Goal: Information Seeking & Learning: Learn about a topic

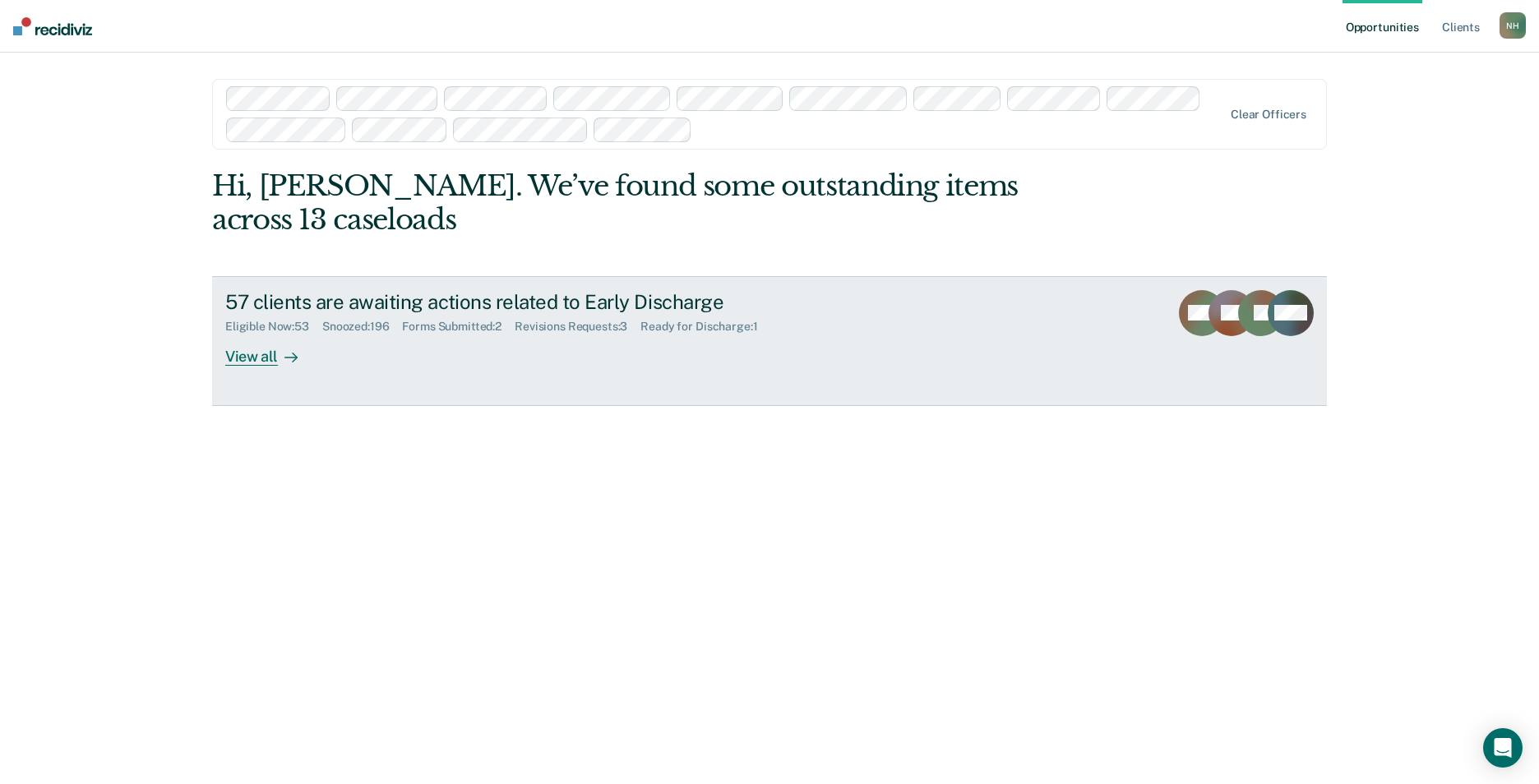
click at [451, 330] on div "Forms Submitted : 2" at bounding box center [458, 326] width 113 height 14
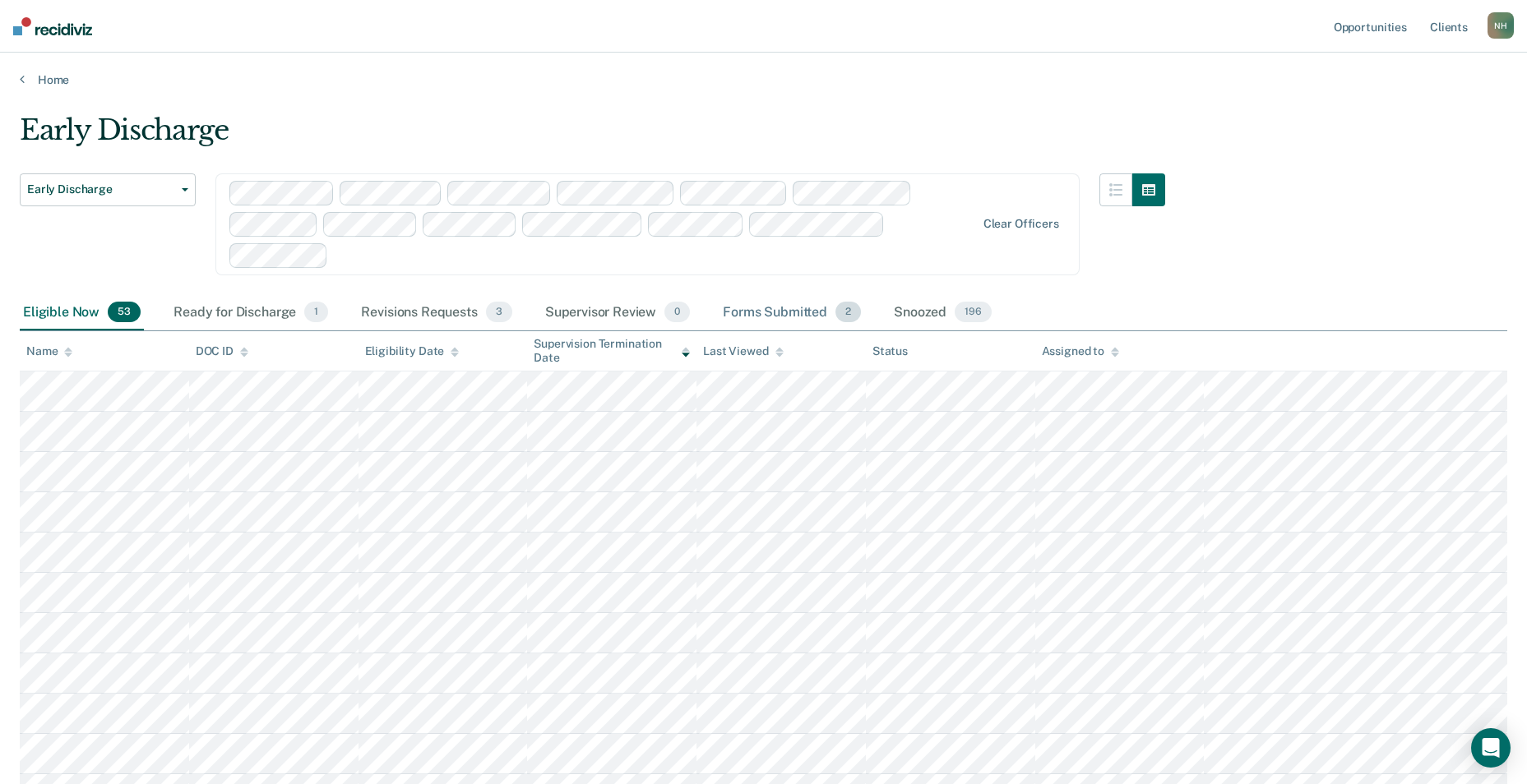
click at [781, 305] on div "Forms Submitted 2" at bounding box center [792, 313] width 145 height 36
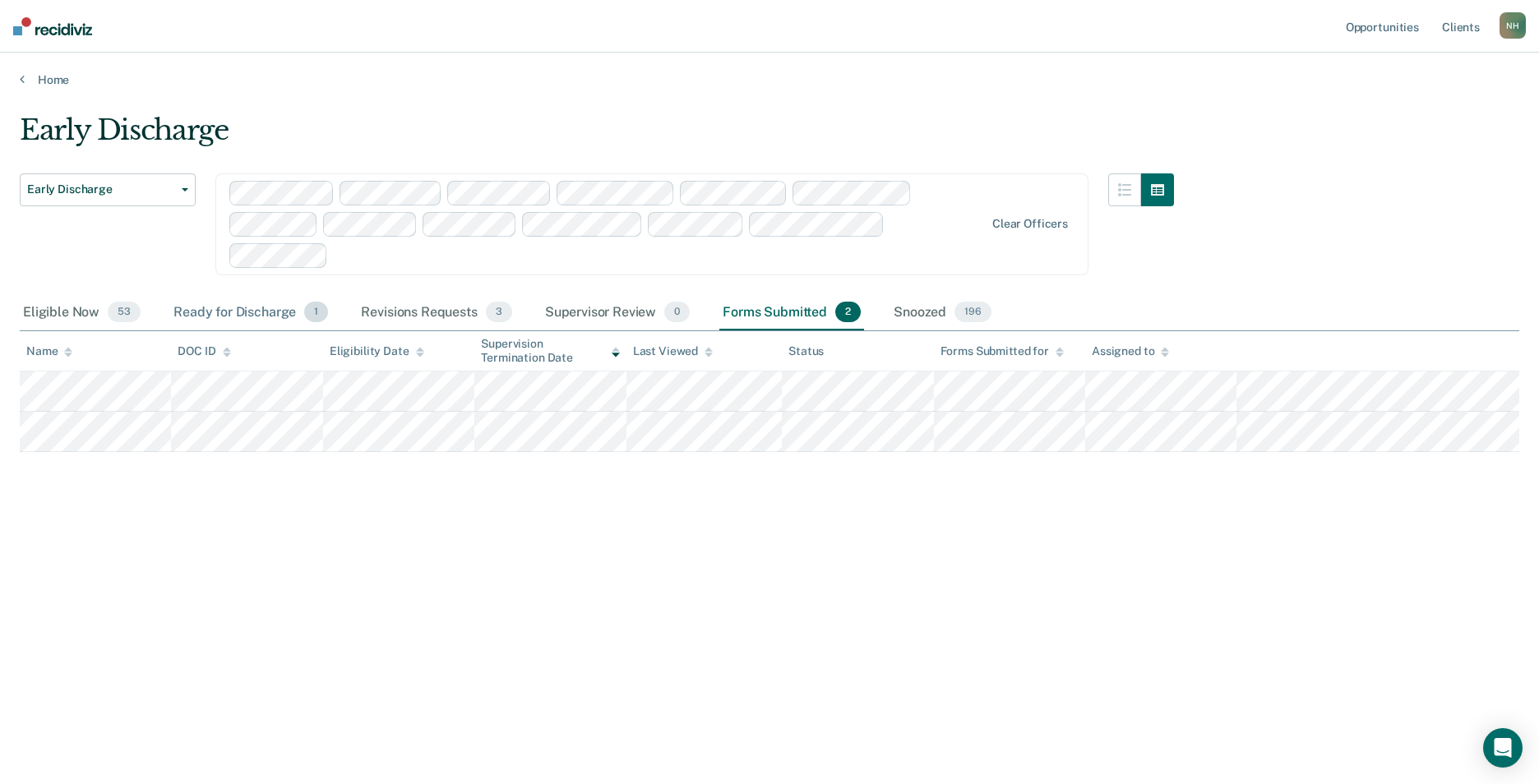
click at [216, 310] on div "Ready for Discharge 1" at bounding box center [250, 313] width 161 height 36
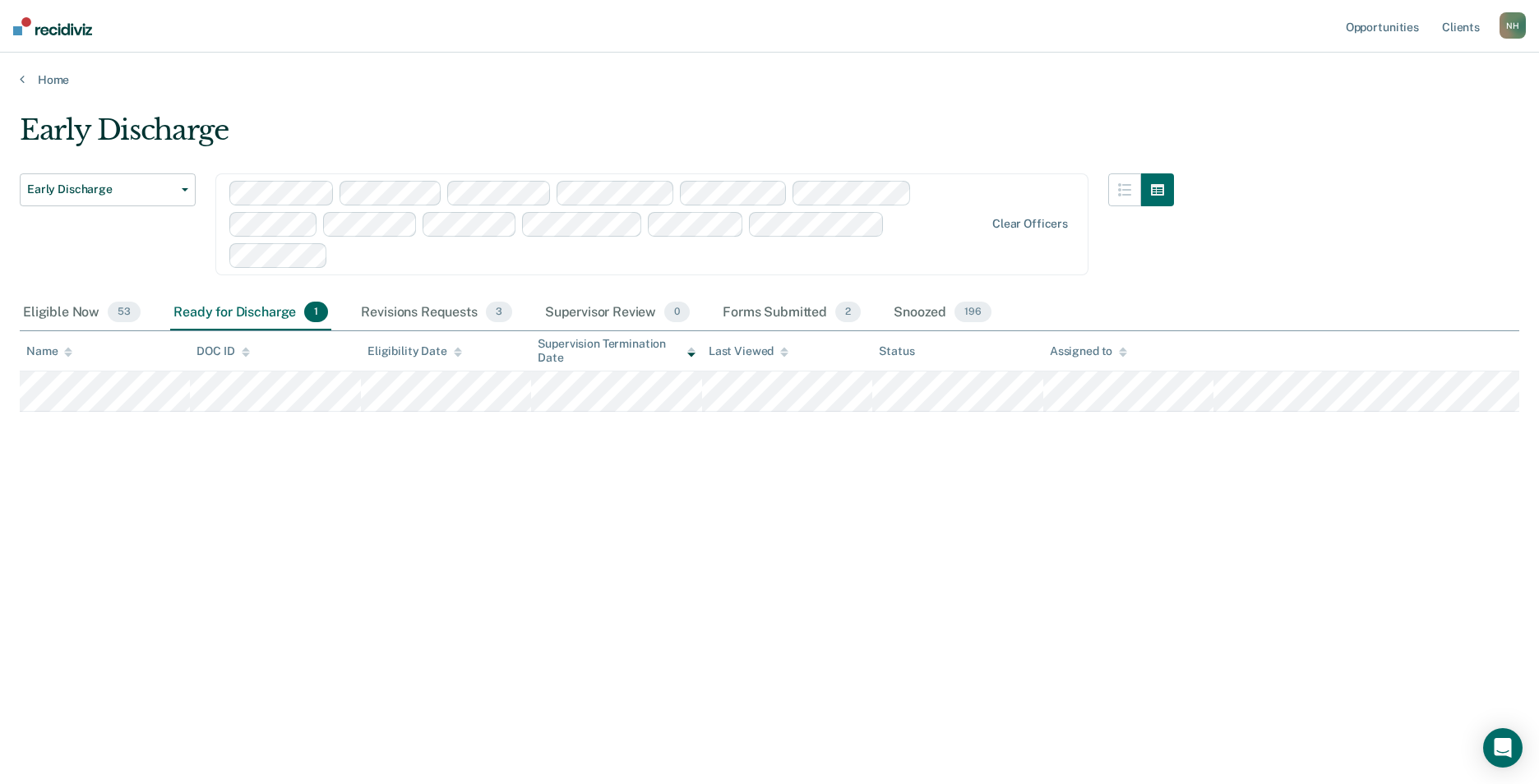
click at [470, 556] on div "Early Discharge Early Discharge Early Discharge Clear officers Eligible Now 53 …" at bounding box center [769, 387] width 1499 height 547
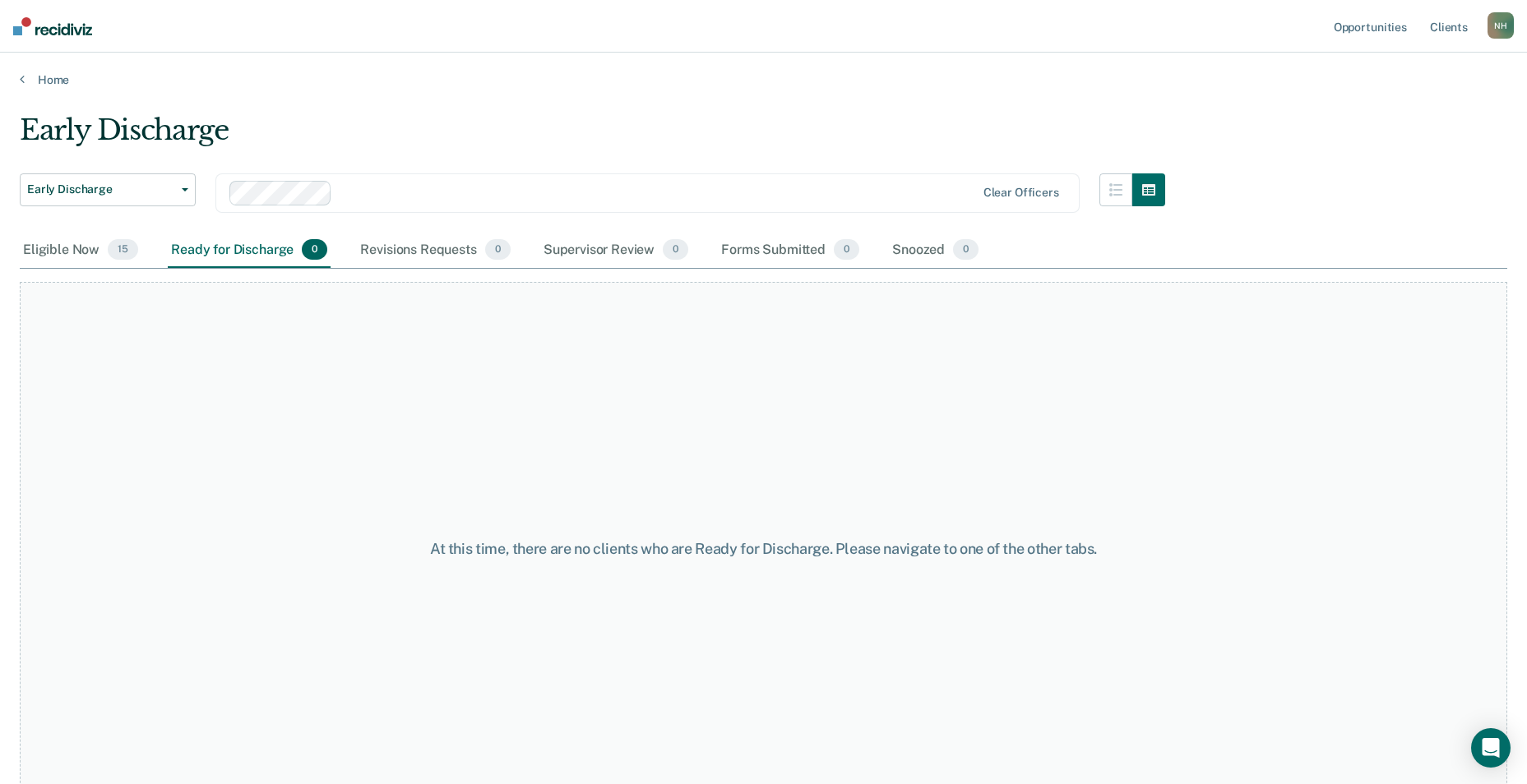
click at [505, 193] on div at bounding box center [657, 193] width 636 height 19
click at [473, 191] on div at bounding box center [657, 193] width 636 height 19
click at [58, 253] on div "Eligible Now 15" at bounding box center [80, 251] width 121 height 36
